Goal: Communication & Community: Ask a question

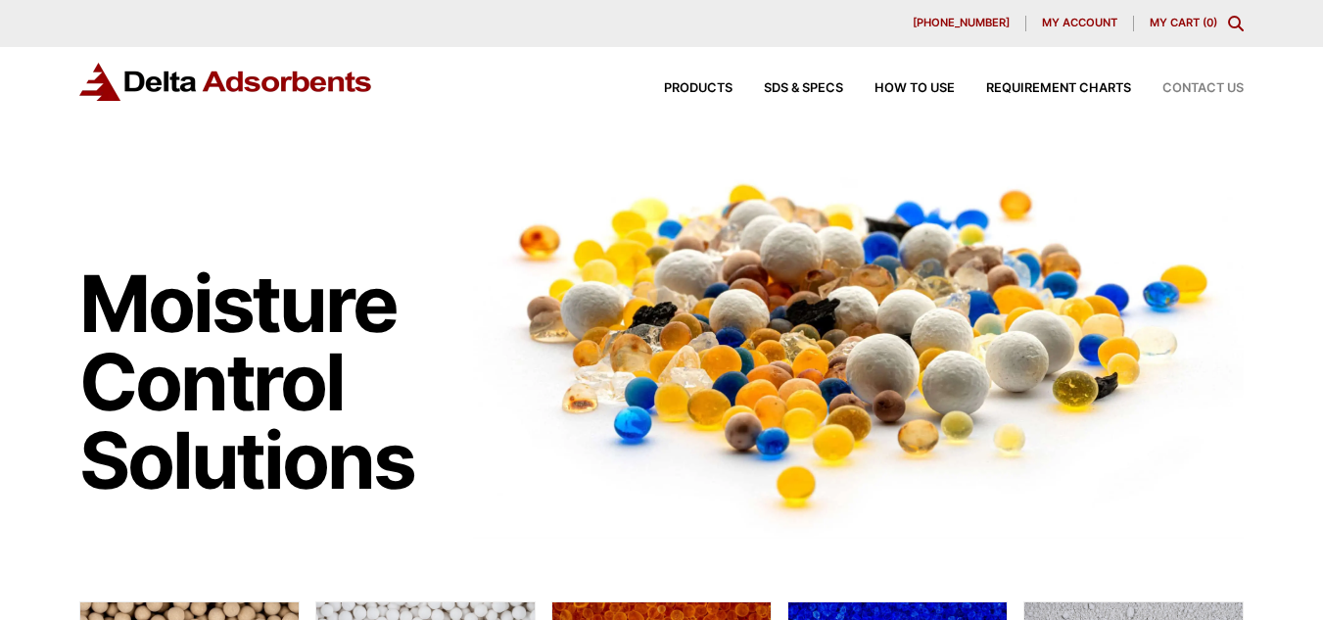
click at [1210, 83] on span "Contact Us" at bounding box center [1202, 88] width 81 height 13
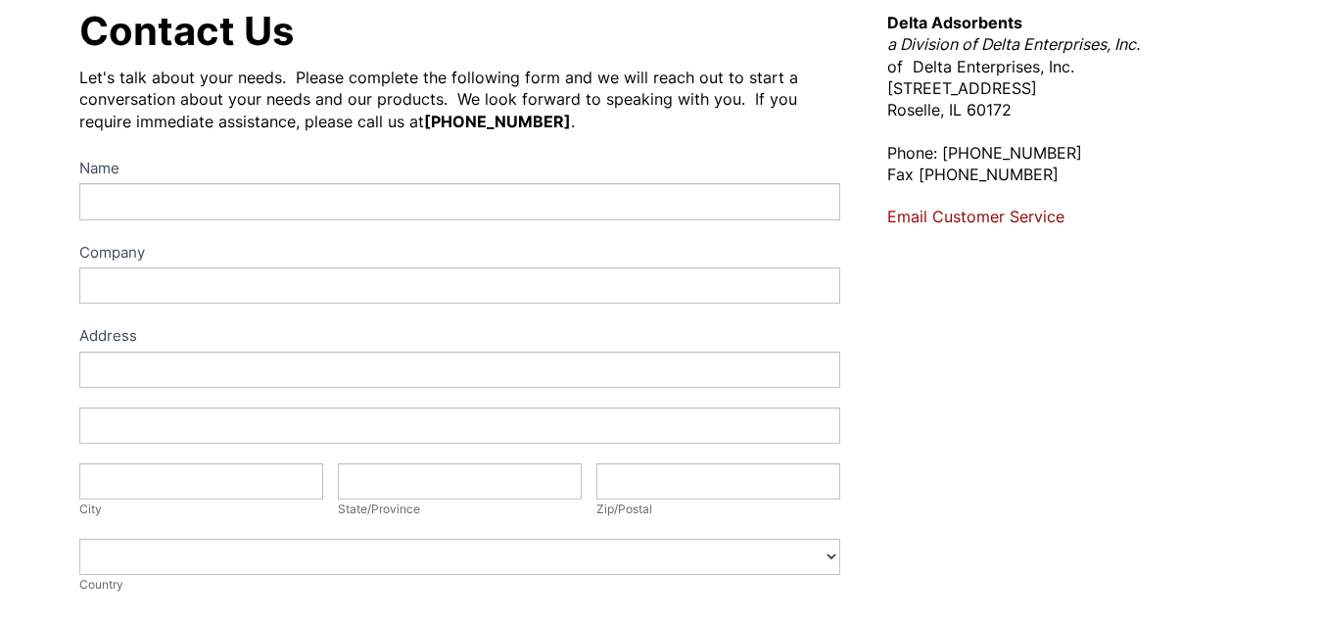
scroll to position [228, 0]
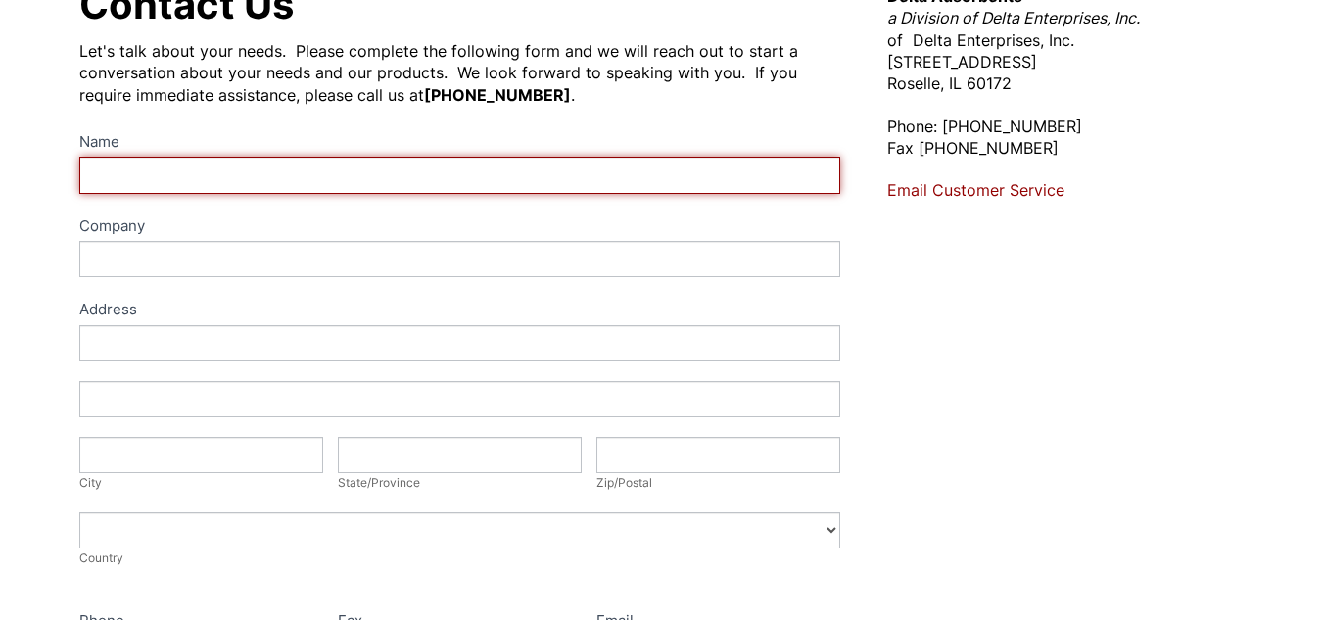
click at [618, 180] on input "Name" at bounding box center [459, 175] width 760 height 36
type input "[PERSON_NAME]"
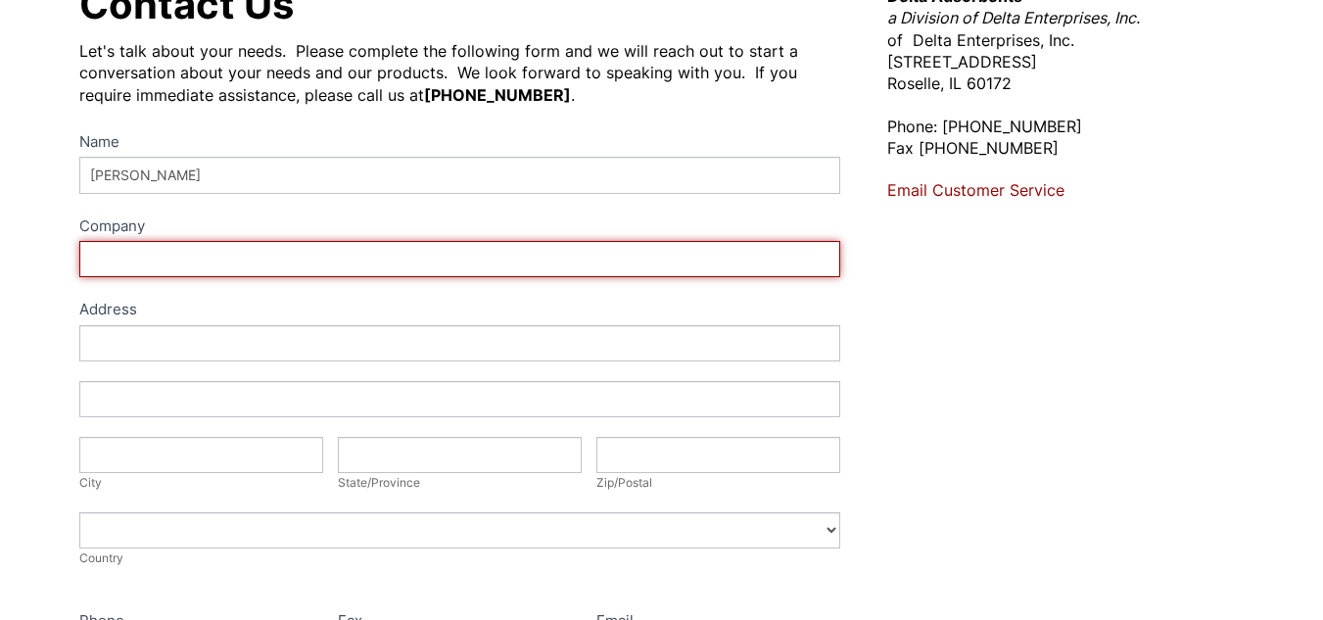
type input "BAUMANGROUPS"
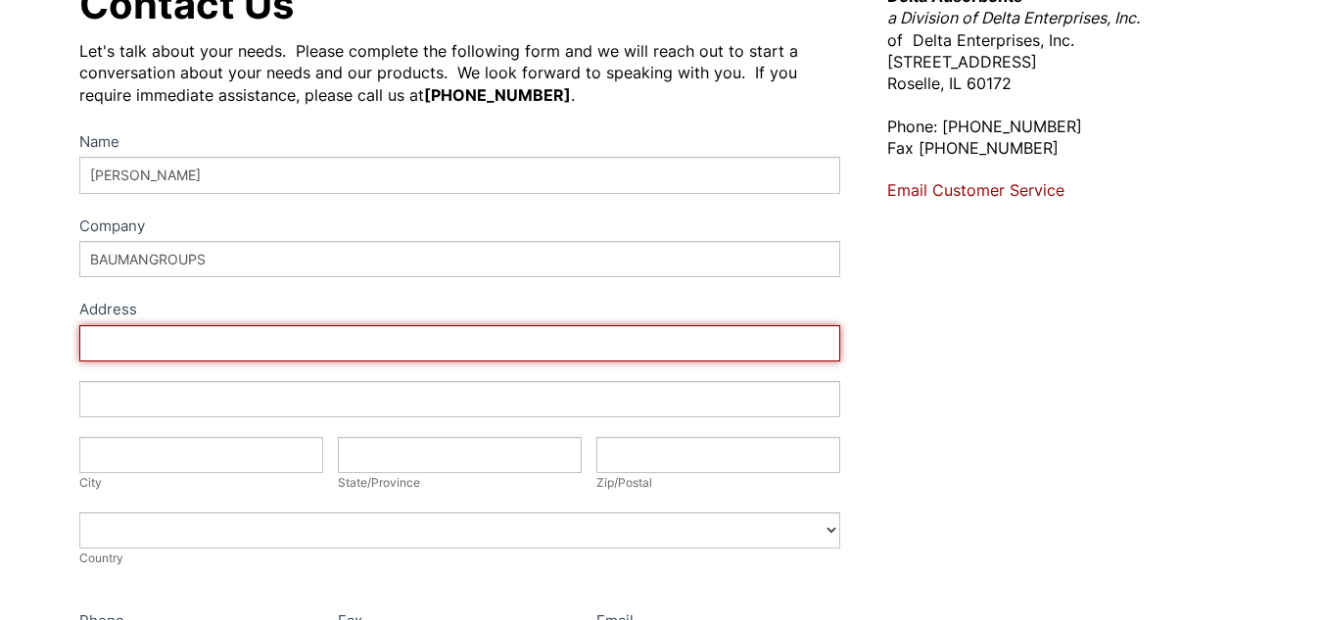
type input "Hood River, [GEOGRAPHIC_DATA] ,97031 , [GEOGRAPHIC_DATA]"
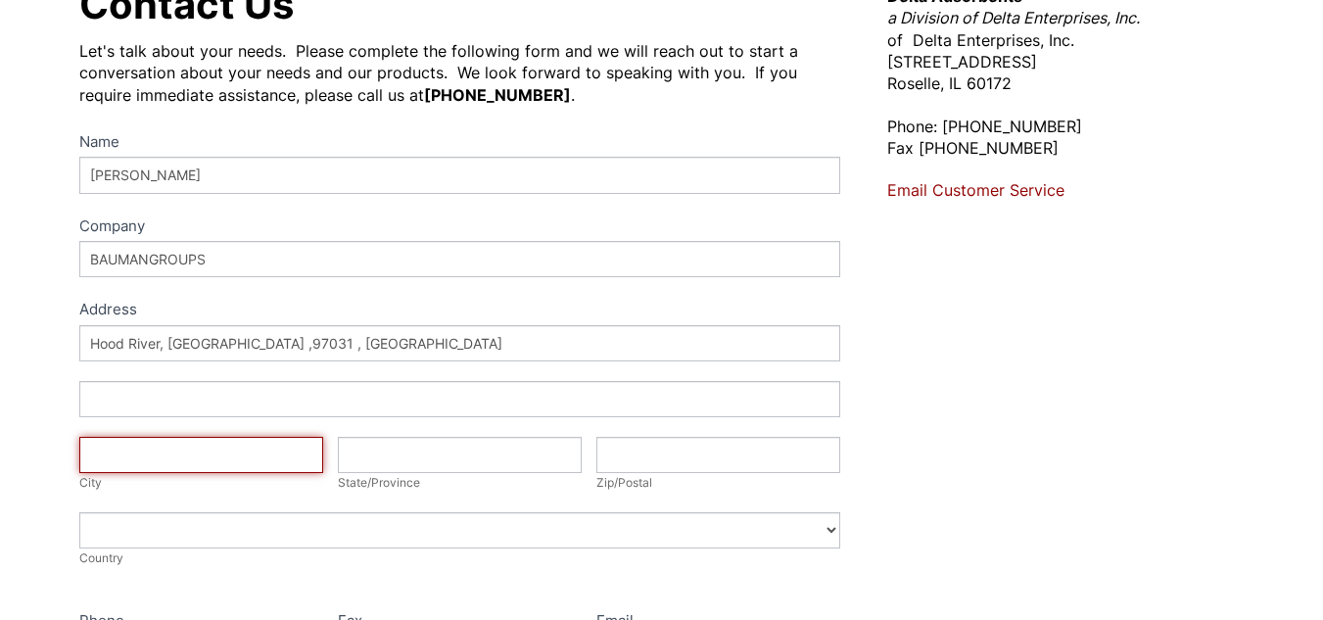
type input "Hood River"
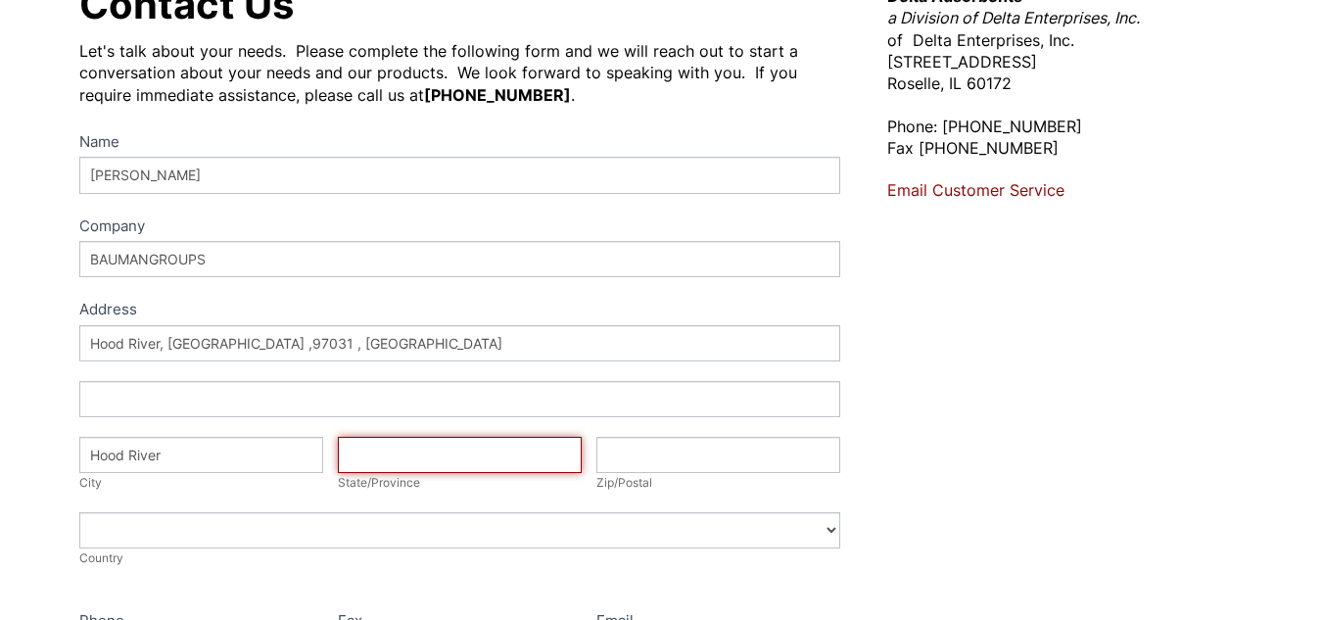
type input "[US_STATE]"
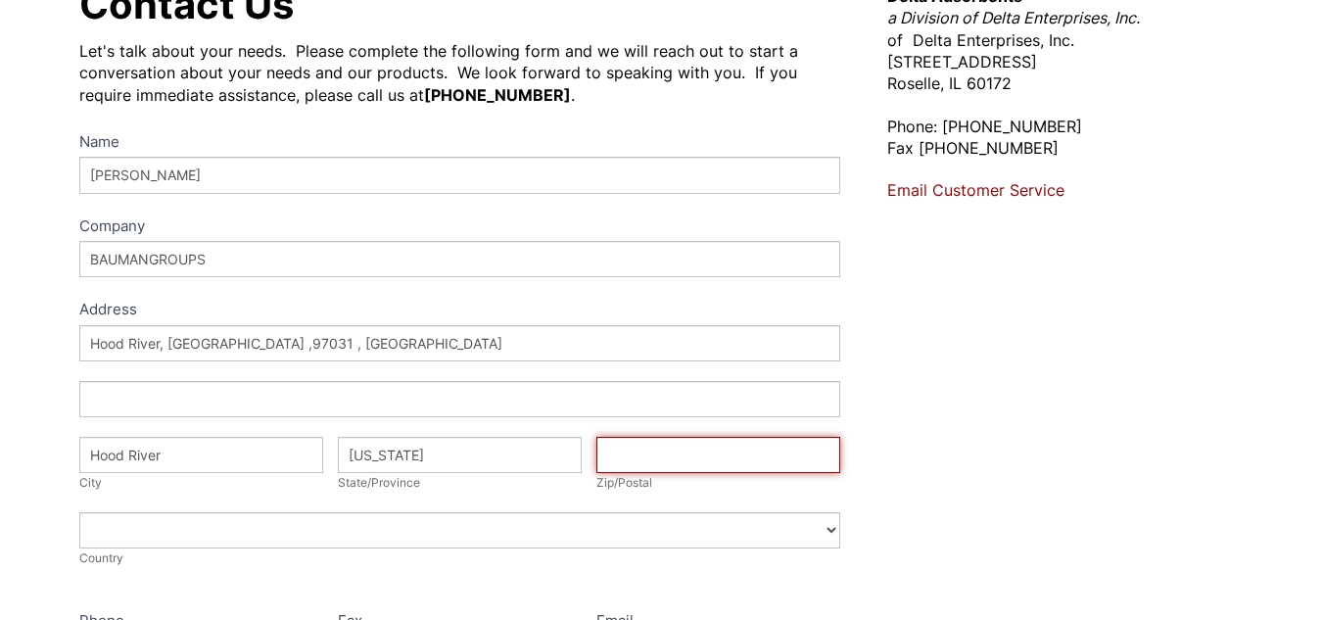
type input "97031"
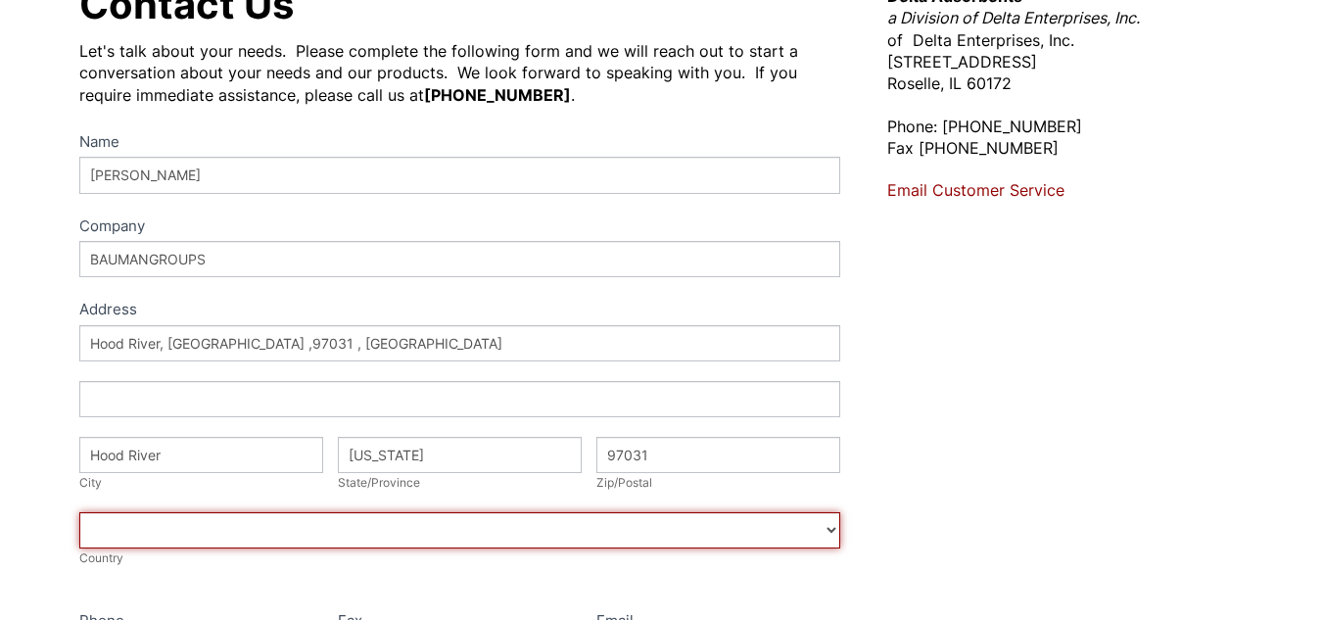
select select "[GEOGRAPHIC_DATA]"
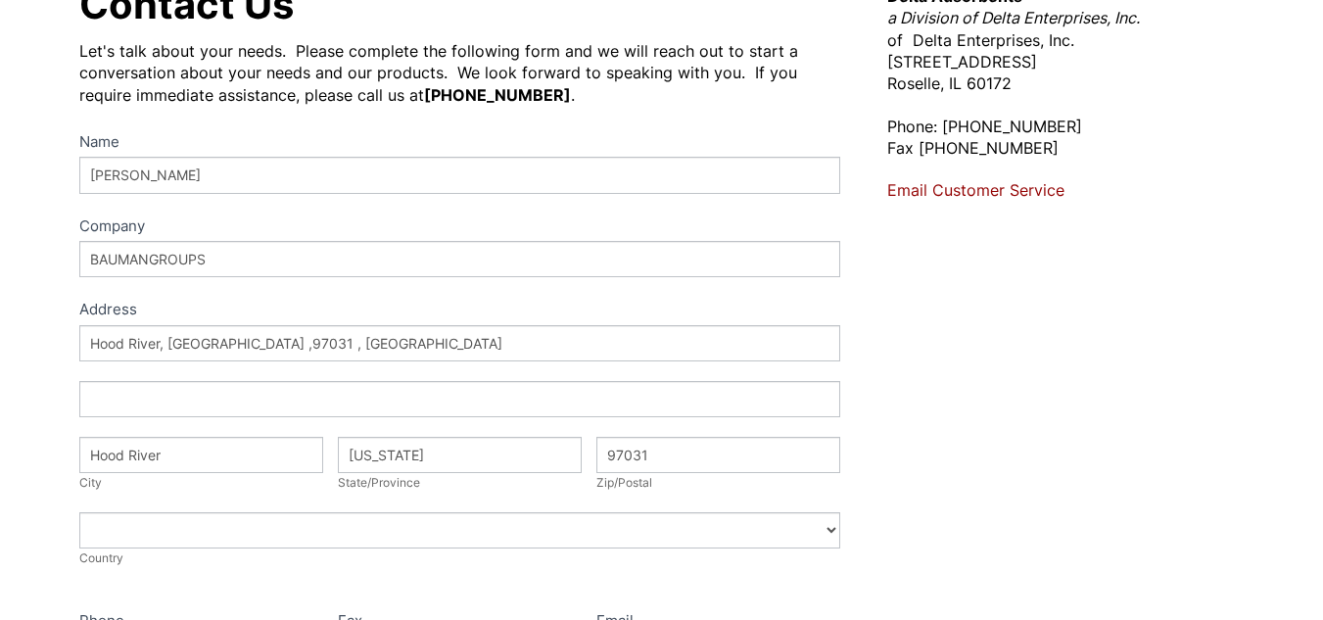
type input "[PHONE_NUMBER]"
type input "[PERSON_NAME][EMAIL_ADDRESS][DOMAIN_NAME]"
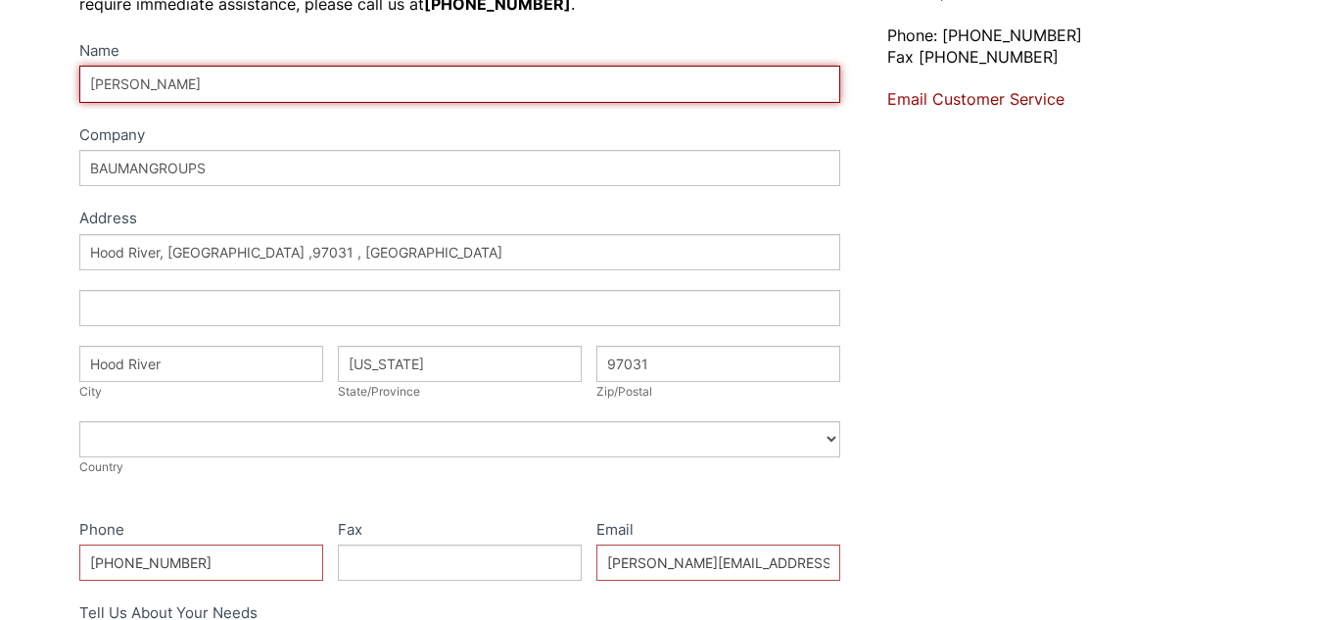
scroll to position [322, 0]
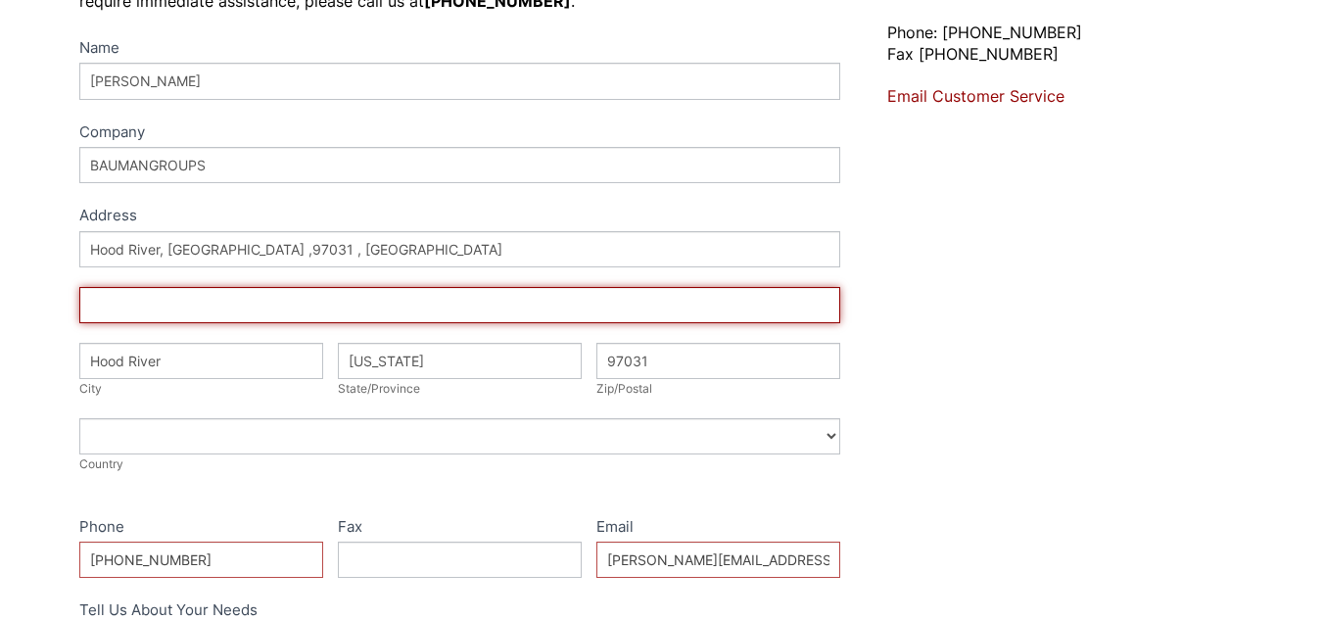
click at [381, 300] on input "Address" at bounding box center [459, 305] width 760 height 36
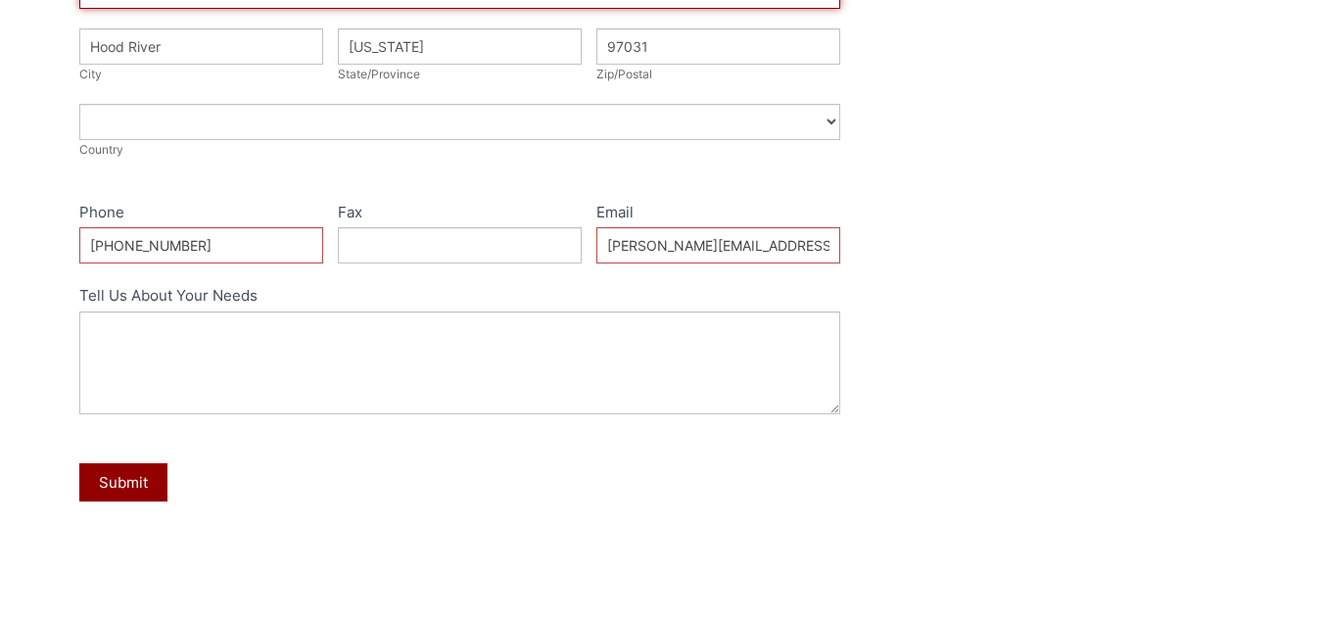
scroll to position [638, 0]
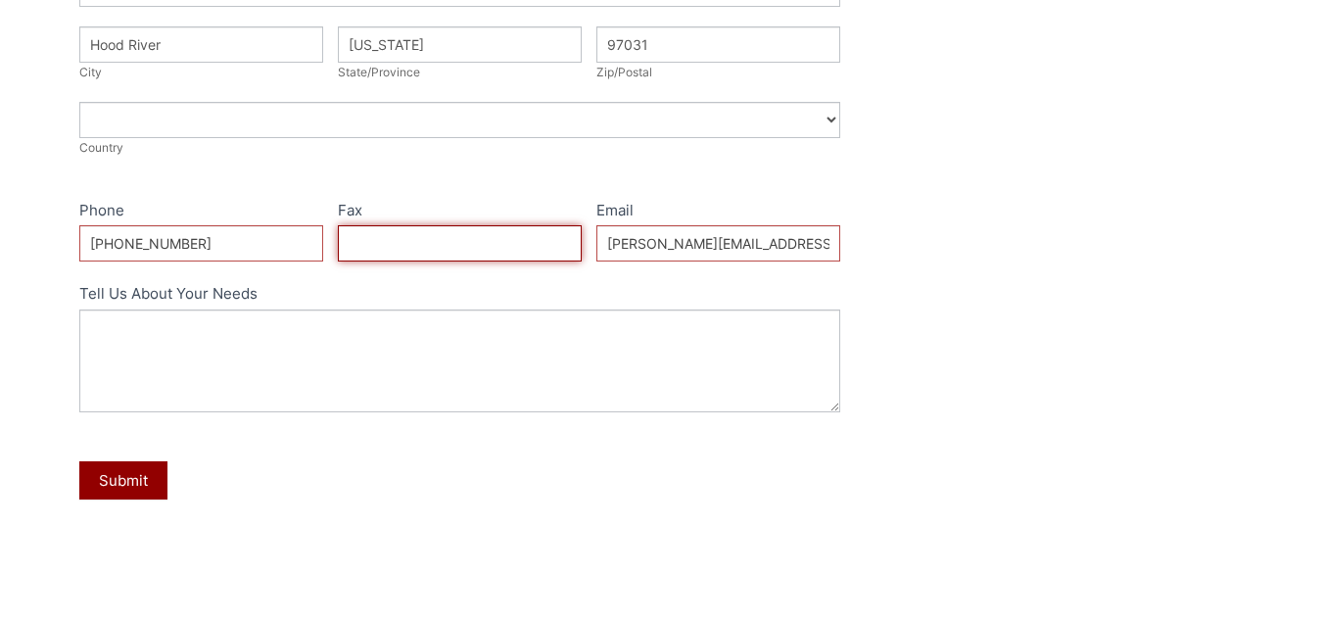
click at [372, 241] on input "Fax" at bounding box center [459, 243] width 243 height 36
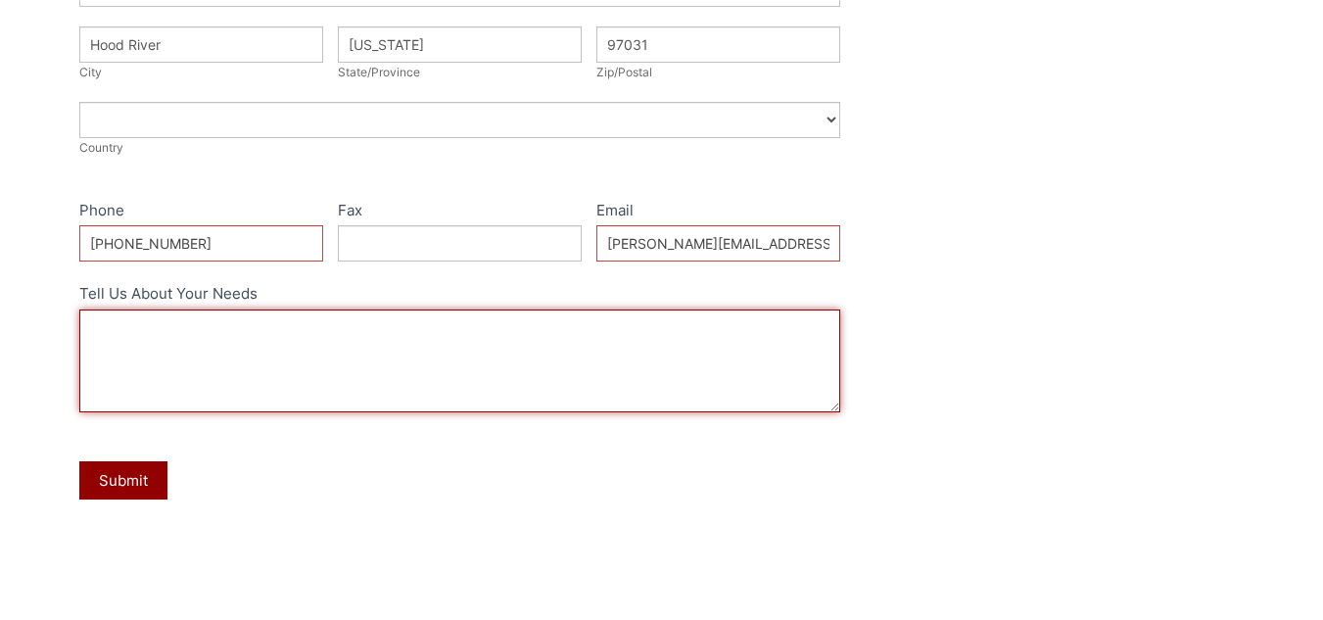
click at [324, 338] on textarea "Tell Us About Your Needs" at bounding box center [459, 360] width 760 height 103
paste textarea "hello I would like to get more information about your product. can quickly advi…"
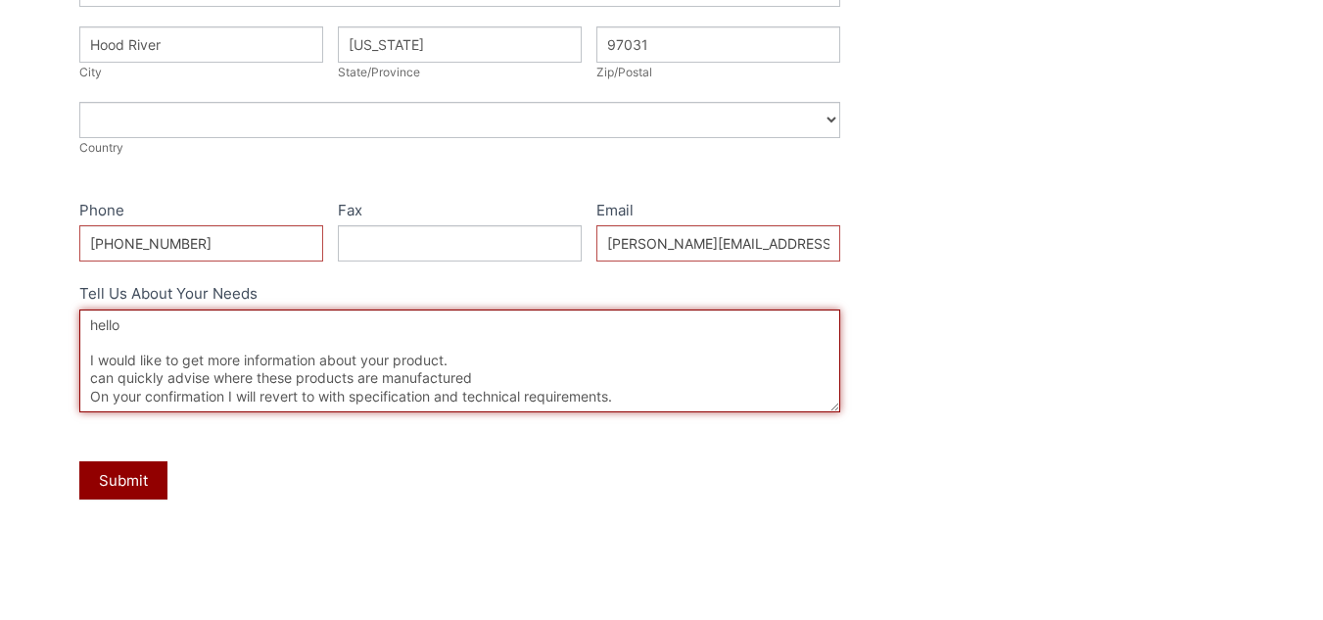
scroll to position [11, 0]
type textarea "hello I would like to get more information about your product. can quickly advi…"
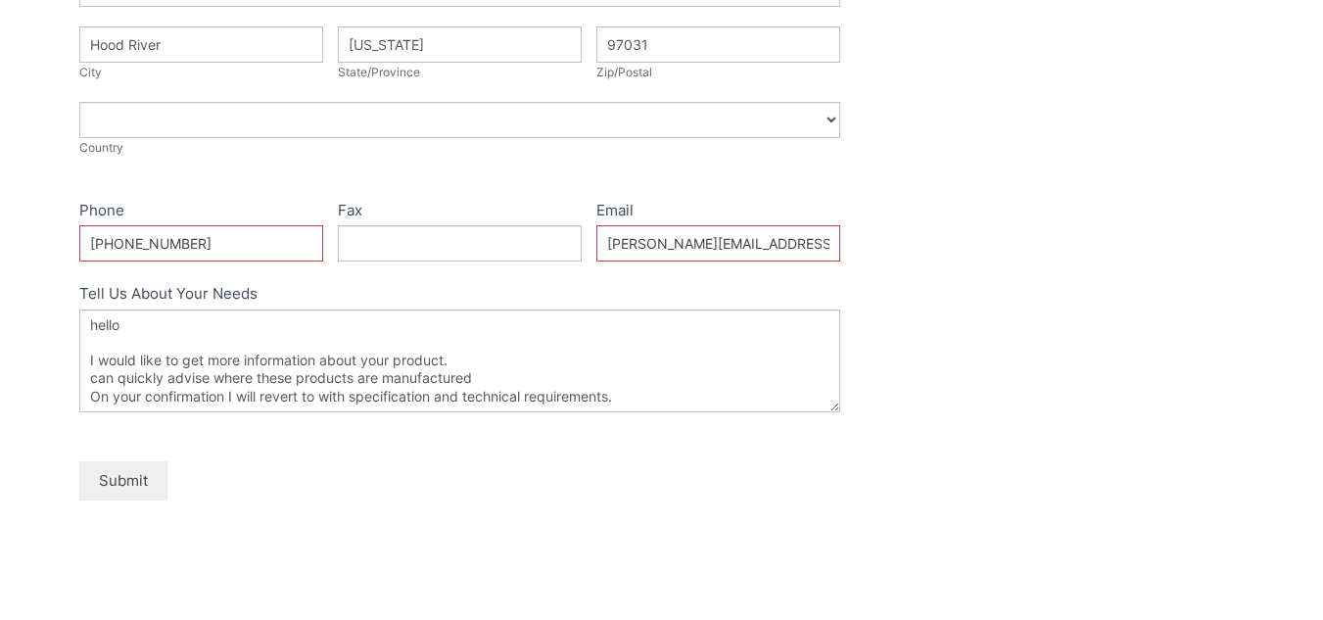
click at [109, 468] on button "Submit" at bounding box center [123, 480] width 88 height 38
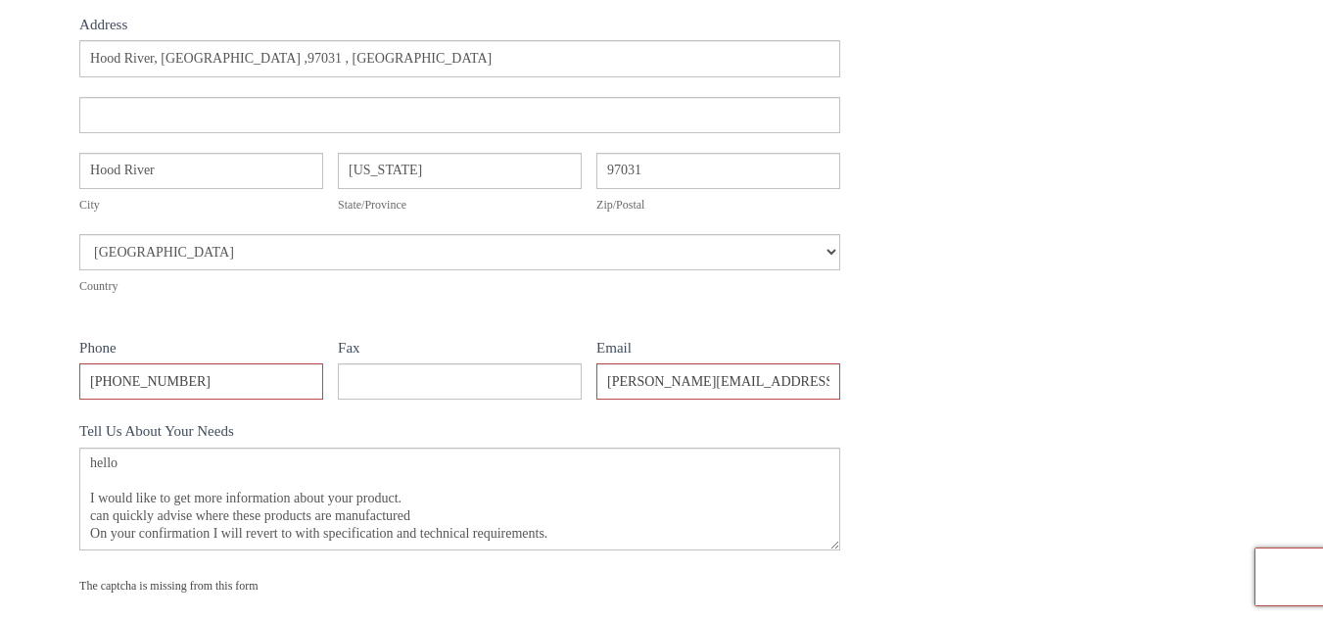
scroll to position [588, 0]
click at [184, 383] on input "[PHONE_NUMBER]" at bounding box center [200, 380] width 243 height 36
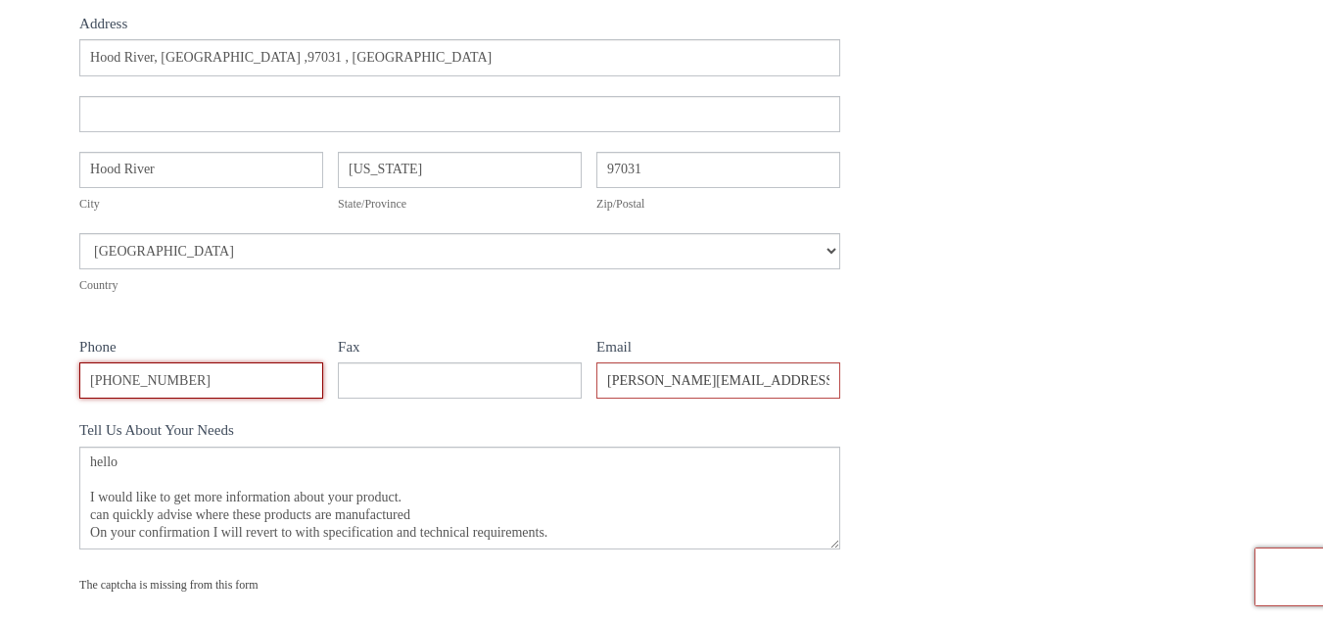
click at [184, 383] on input "[PHONE_NUMBER]" at bounding box center [200, 380] width 243 height 36
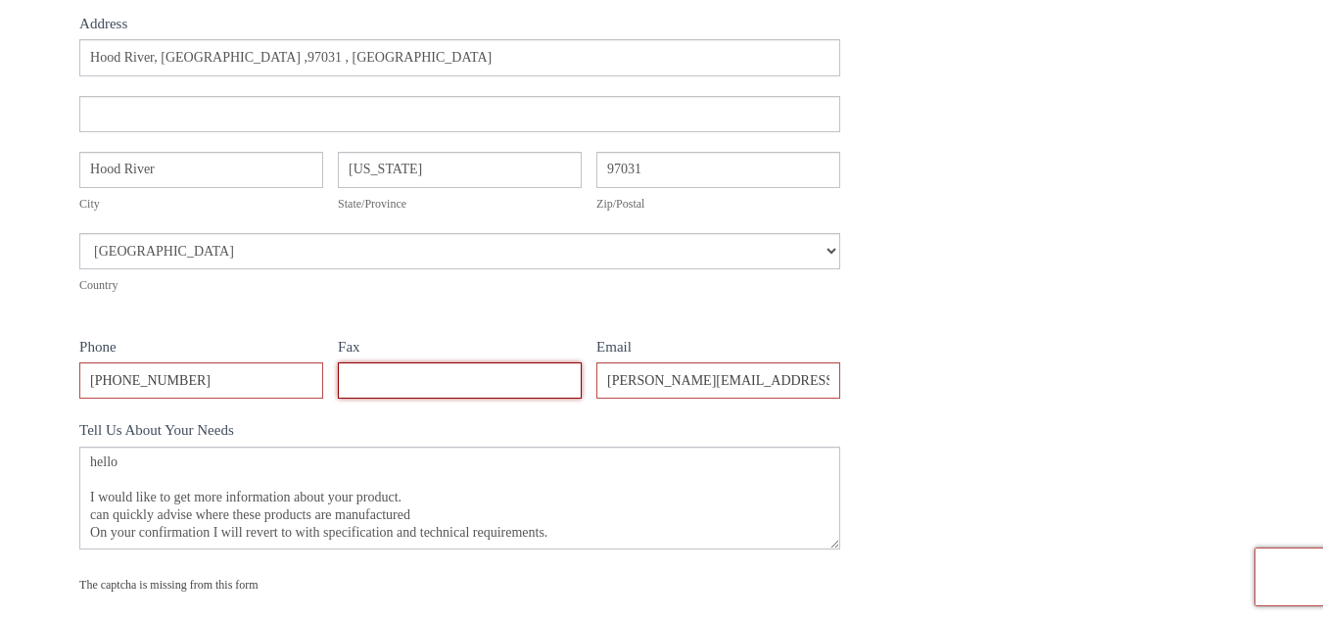
click at [395, 380] on input "Fax" at bounding box center [459, 380] width 243 height 36
paste input "[PHONE_NUMBER]"
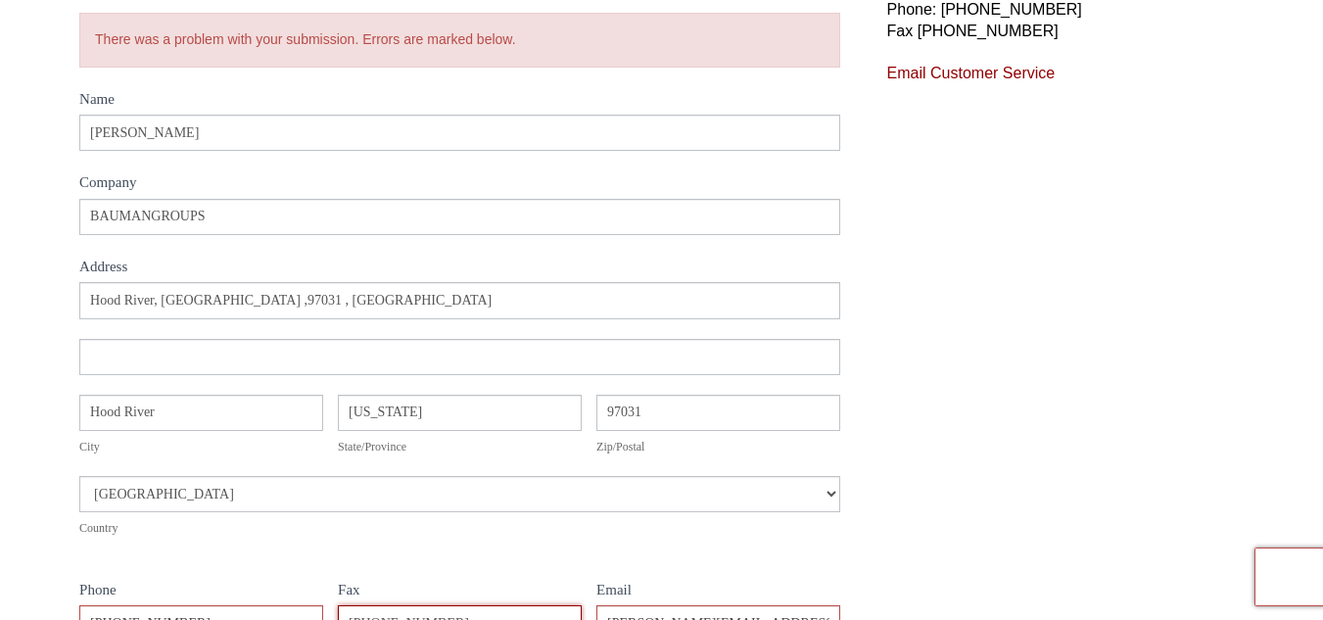
scroll to position [344, 0]
type input "[PHONE_NUMBER]"
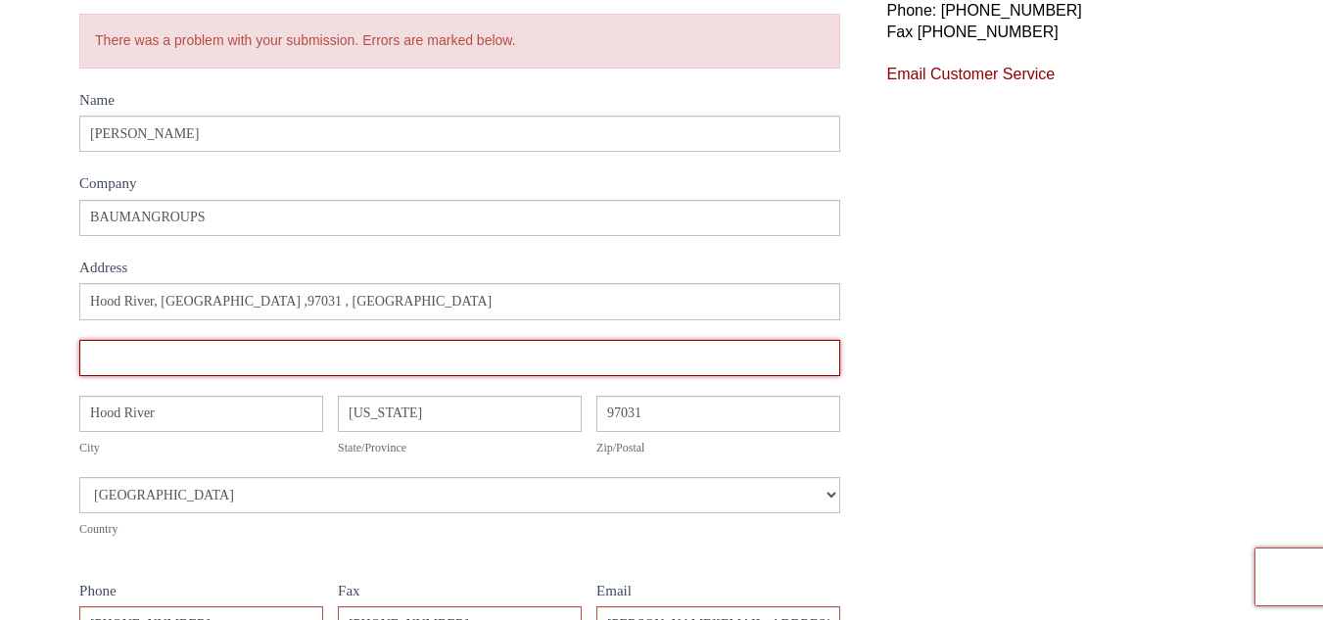
click at [193, 361] on input "Address" at bounding box center [459, 358] width 760 height 36
paste input "[PHONE_NUMBER]"
type input "+"
click at [234, 360] on input "Address" at bounding box center [459, 358] width 760 height 36
paste input "hello I would like to get more information about your product. can quickly advi…"
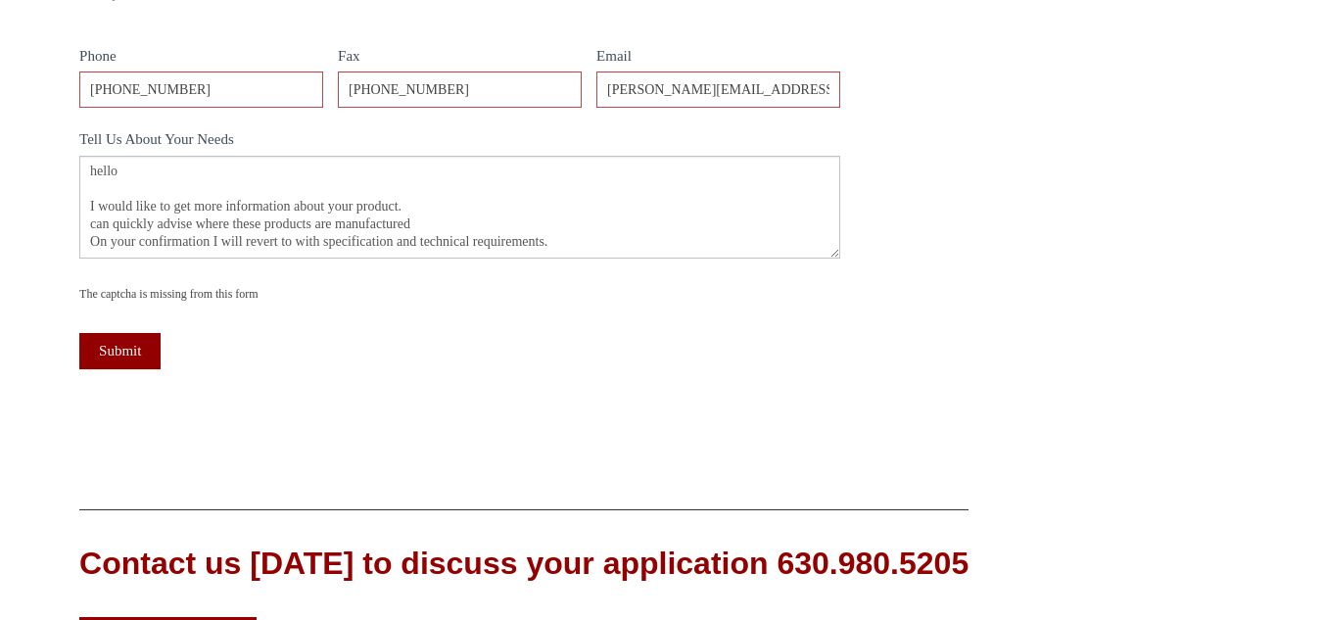
scroll to position [879, 0]
type input "hello I would like to get more information about your product. can quickly advi…"
click at [145, 350] on button "Submit" at bounding box center [119, 350] width 81 height 36
